Goal: Browse casually

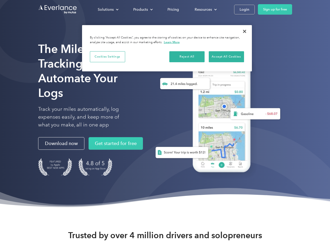
click at [108, 9] on div "Solutions" at bounding box center [106, 9] width 16 height 7
click at [142, 9] on div "Products" at bounding box center [140, 9] width 15 height 7
click at [205, 9] on div "Resources" at bounding box center [202, 9] width 17 height 7
click at [107, 56] on button "Cookies Settings" at bounding box center [107, 56] width 35 height 11
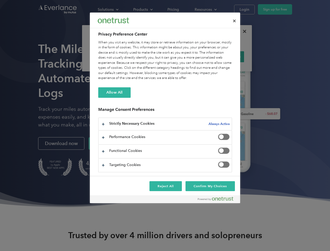
click at [187, 56] on div "When you visit any website, it may store or retrieve information on your browse…" at bounding box center [165, 60] width 134 height 41
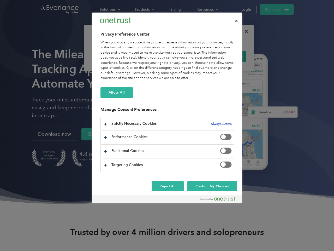
click at [226, 56] on div "When you visit any website, it may store or retrieve information on your browse…" at bounding box center [167, 60] width 134 height 41
click at [244, 31] on div at bounding box center [167, 125] width 334 height 251
